Goal: Task Accomplishment & Management: Manage account settings

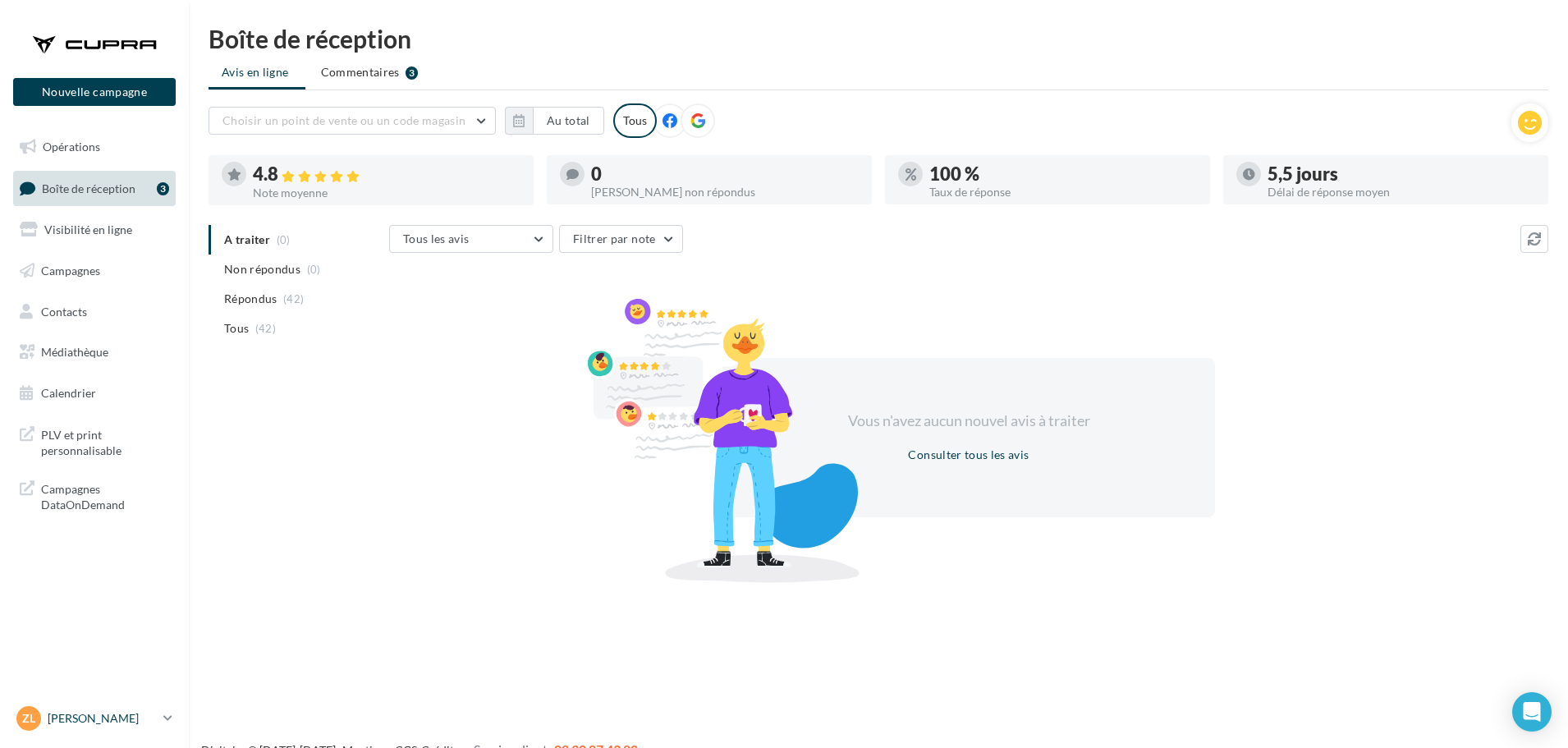
click at [168, 718] on icon at bounding box center [167, 717] width 9 height 14
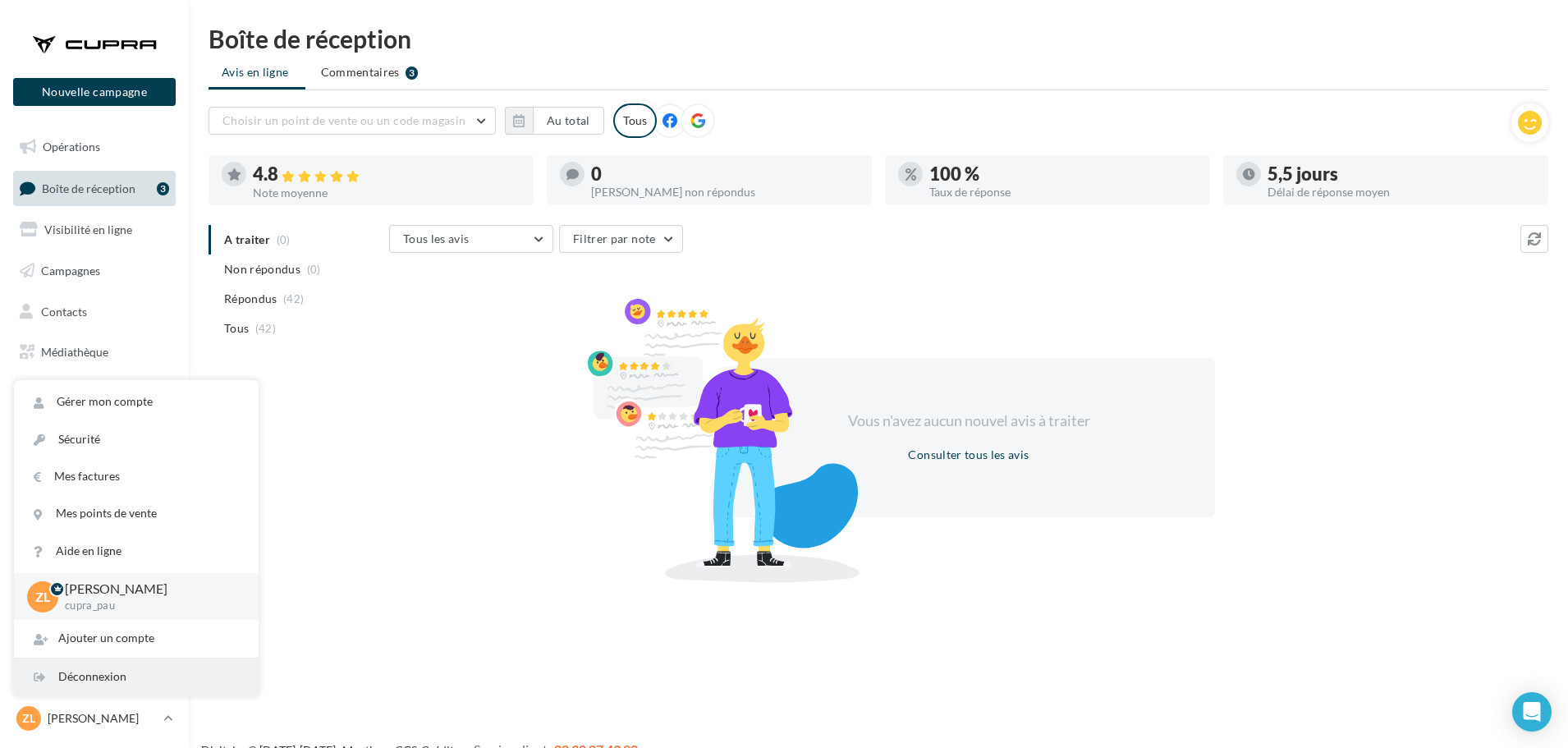
click at [113, 680] on div "Déconnexion" at bounding box center [137, 676] width 245 height 37
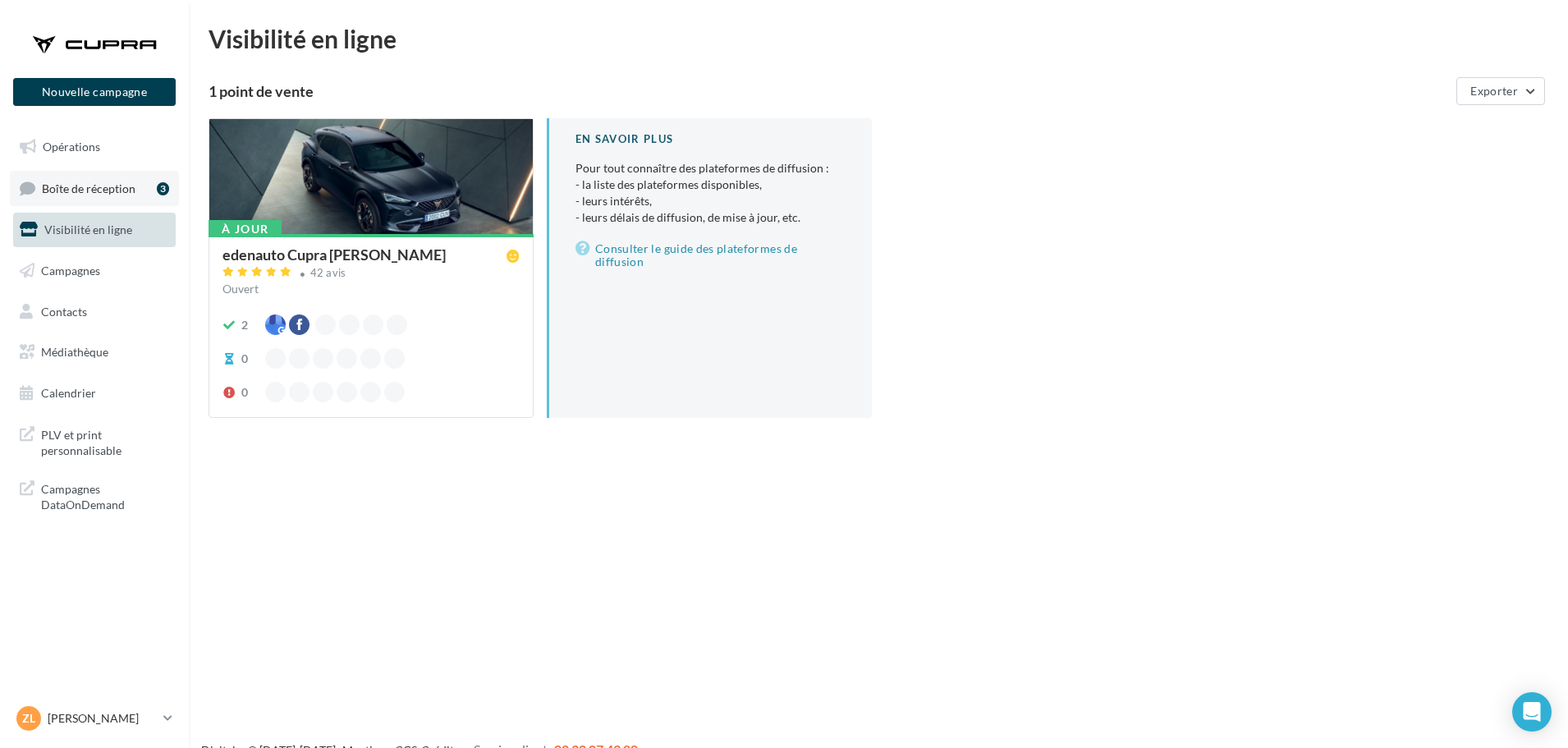
click at [113, 193] on span "Boîte de réception" at bounding box center [89, 187] width 94 height 14
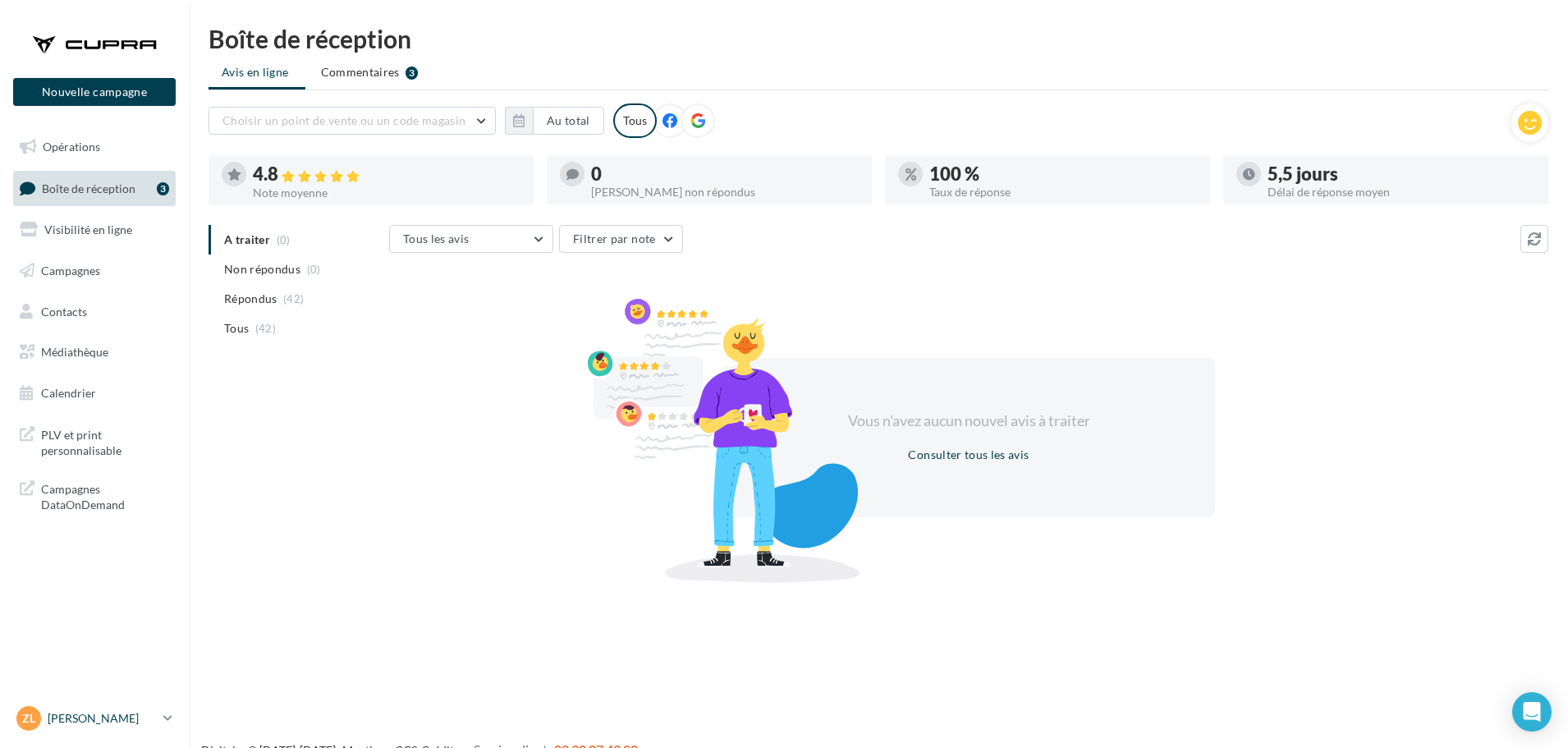
click at [165, 717] on icon at bounding box center [167, 717] width 9 height 14
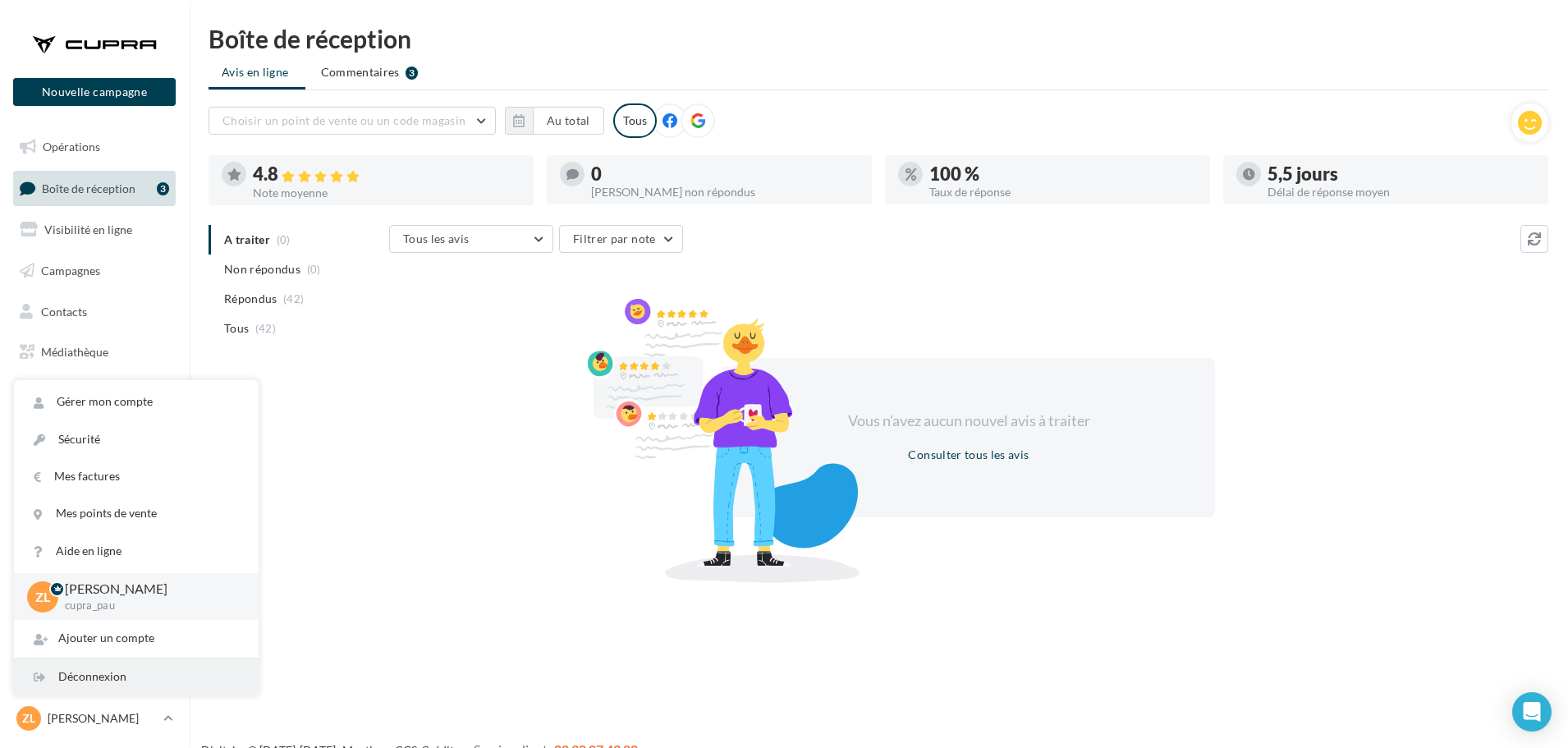
click at [114, 674] on div "Déconnexion" at bounding box center [137, 676] width 245 height 37
